Goal: Task Accomplishment & Management: Use online tool/utility

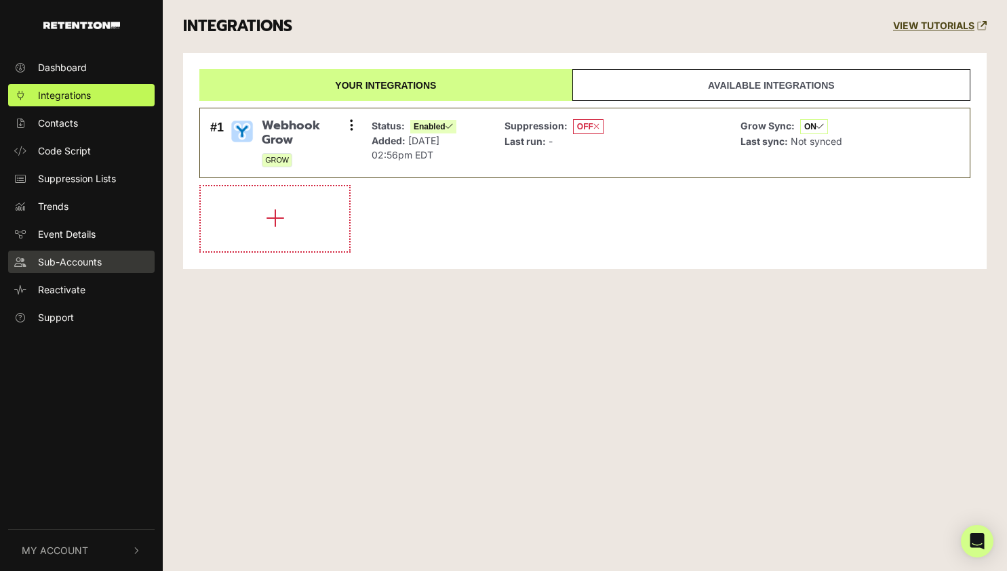
click at [50, 255] on span "Sub-Accounts" at bounding box center [70, 262] width 64 height 14
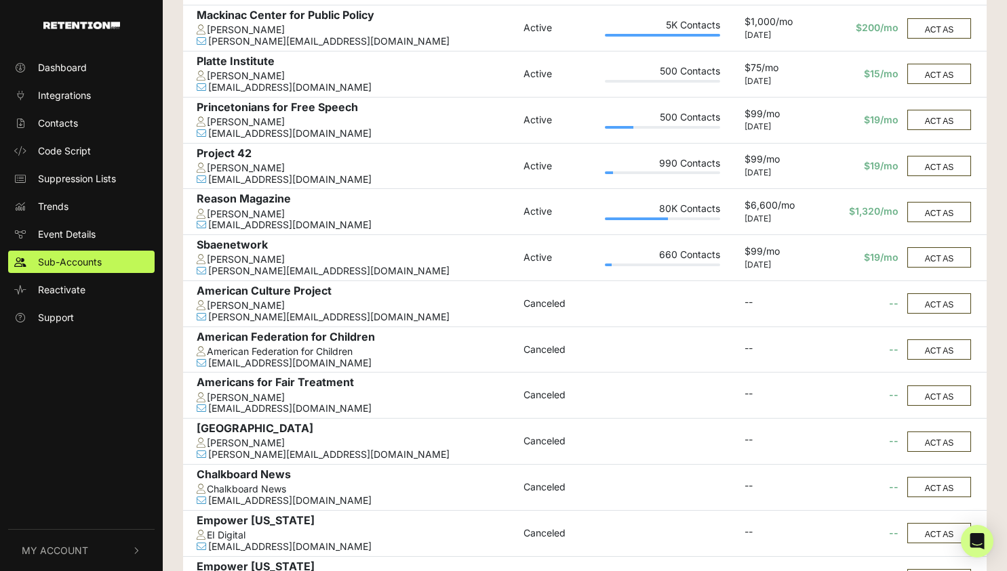
scroll to position [769, 0]
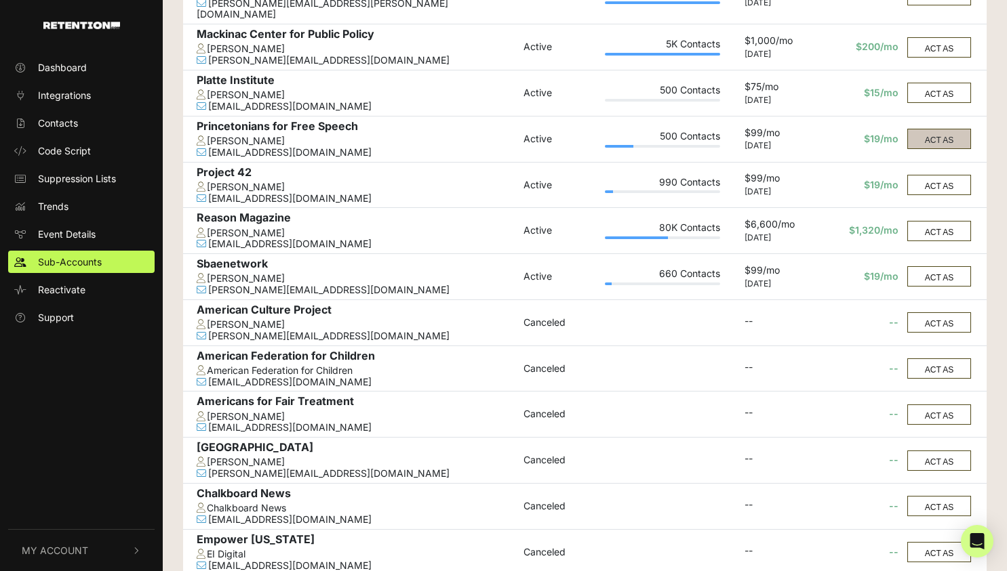
click at [918, 129] on button "ACT AS" at bounding box center [939, 139] width 64 height 20
